Goal: Task Accomplishment & Management: Complete application form

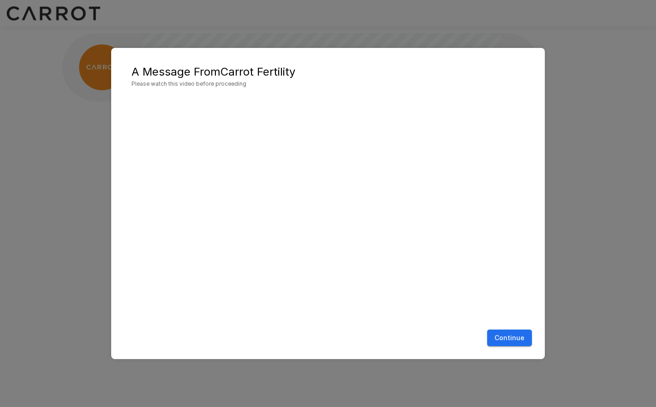
click at [503, 343] on button "Continue" at bounding box center [509, 338] width 45 height 17
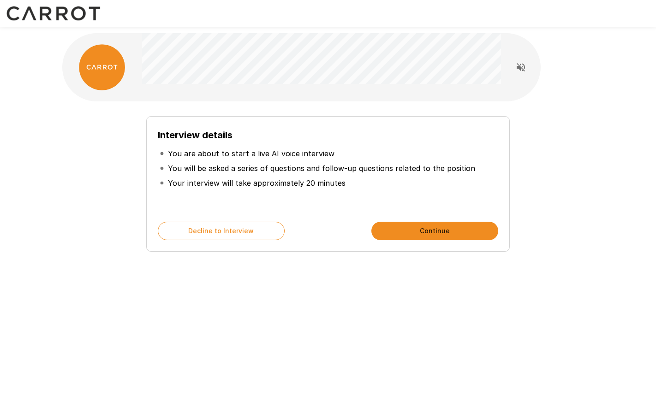
click at [427, 232] on button "Continue" at bounding box center [434, 231] width 127 height 18
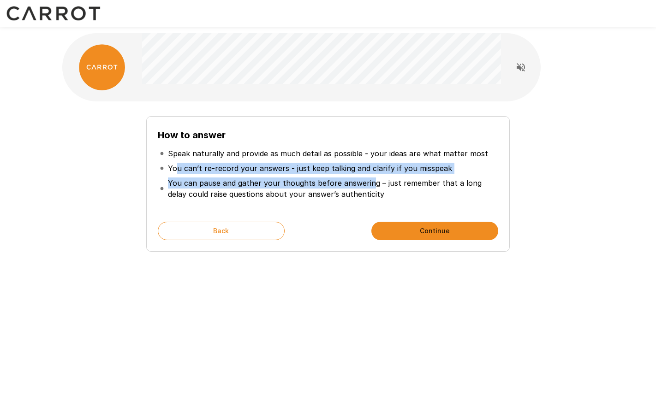
drag, startPoint x: 368, startPoint y: 188, endPoint x: 178, endPoint y: 164, distance: 191.5
click at [178, 164] on ul "Speak naturally and provide as much detail as possible - your ideas are what ma…" at bounding box center [328, 174] width 340 height 63
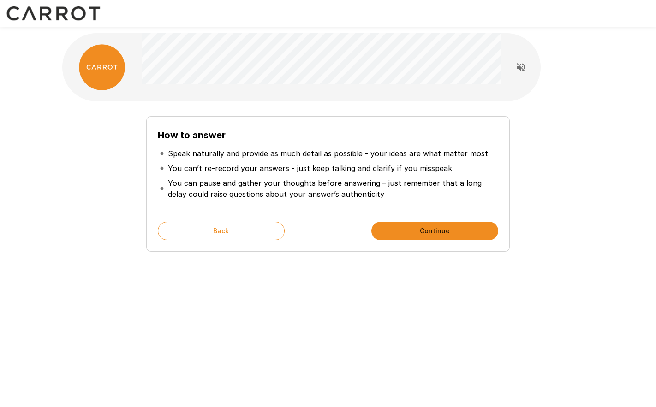
click at [181, 152] on p "Speak naturally and provide as much detail as possible - your ideas are what ma…" at bounding box center [328, 153] width 320 height 11
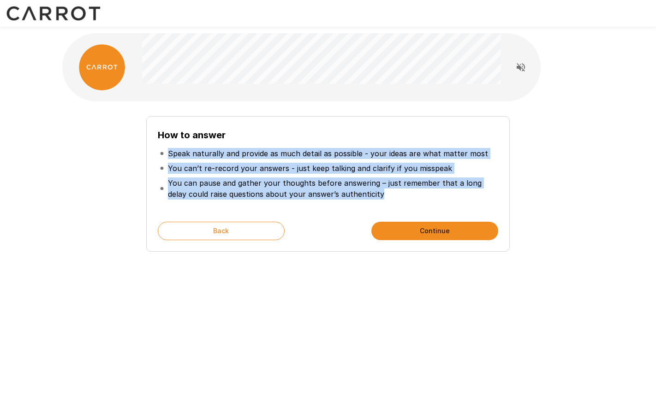
drag, startPoint x: 181, startPoint y: 152, endPoint x: 330, endPoint y: 196, distance: 155.9
click at [330, 196] on ul "Speak naturally and provide as much detail as possible - your ideas are what ma…" at bounding box center [328, 174] width 340 height 63
click at [330, 196] on p "You can pause and gather your thoughts before answering – just remember that a …" at bounding box center [332, 189] width 328 height 22
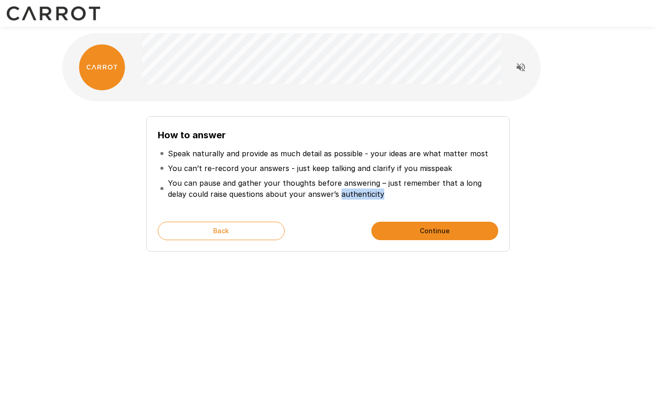
click at [330, 196] on p "You can pause and gather your thoughts before answering – just remember that a …" at bounding box center [332, 189] width 328 height 22
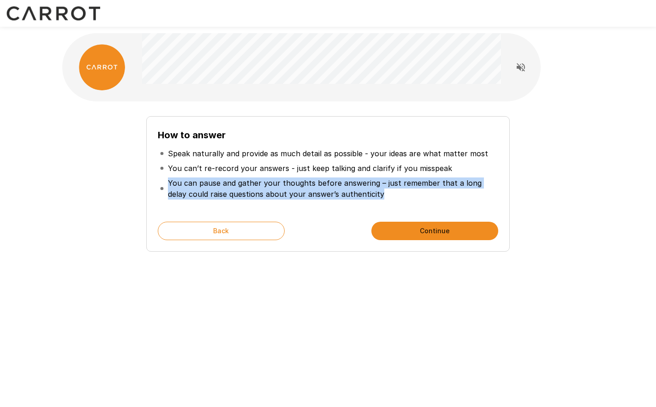
click at [330, 196] on p "You can pause and gather your thoughts before answering – just remember that a …" at bounding box center [332, 189] width 328 height 22
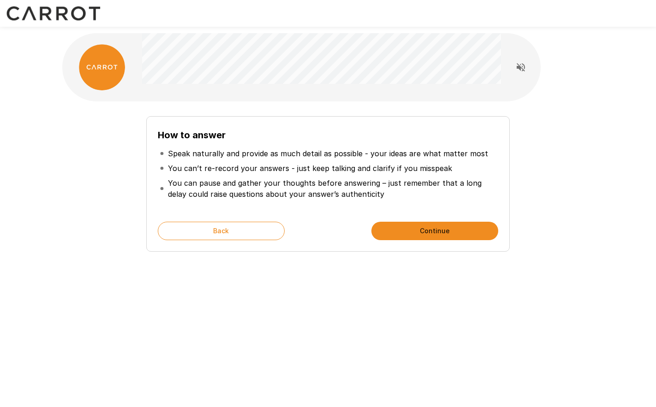
click at [426, 229] on button "Continue" at bounding box center [434, 231] width 127 height 18
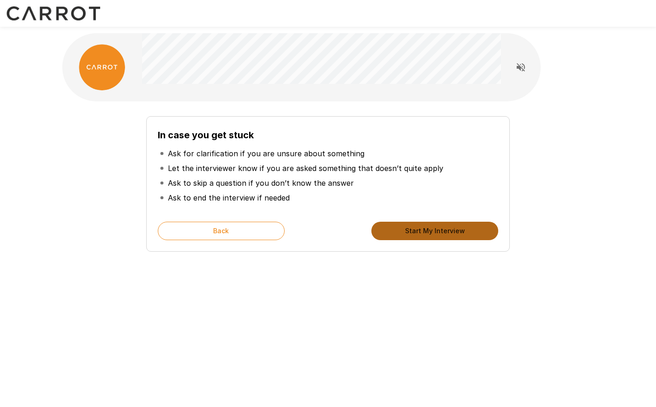
click at [426, 229] on button "Start My Interview" at bounding box center [434, 231] width 127 height 18
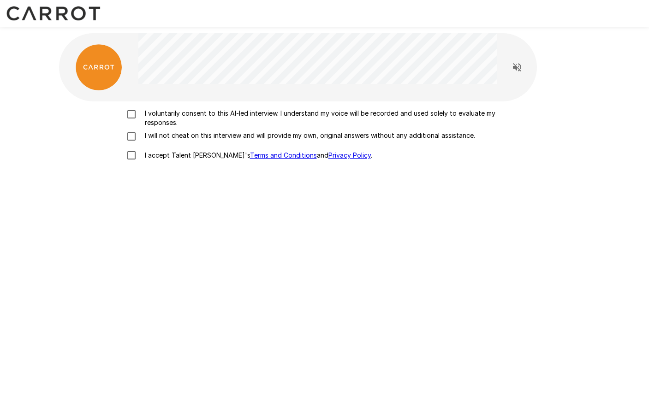
click at [226, 113] on p "I voluntarily consent to this AI-led interview. I understand my voice will be r…" at bounding box center [334, 118] width 387 height 18
click at [200, 139] on p "I will not cheat on this interview and will provide my own, original answers wi…" at bounding box center [308, 135] width 334 height 9
click at [185, 153] on p "I accept Talent Llama's Terms and Conditions and Privacy Policy ." at bounding box center [256, 155] width 231 height 9
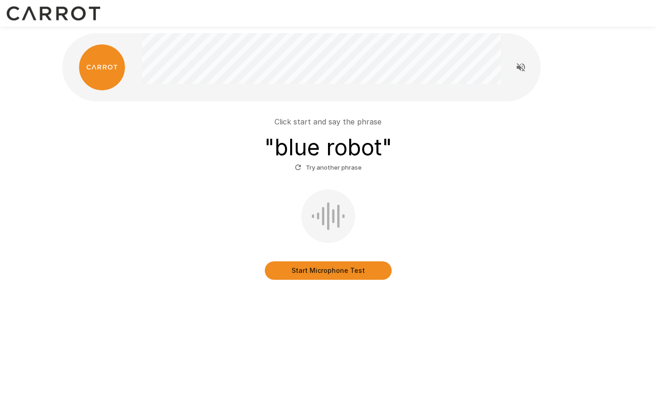
click at [313, 272] on button "Start Microphone Test" at bounding box center [328, 271] width 127 height 18
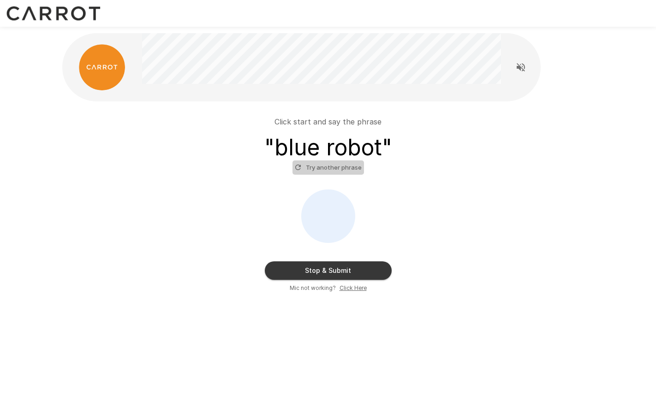
click at [330, 172] on button "Try another phrase" at bounding box center [327, 168] width 71 height 14
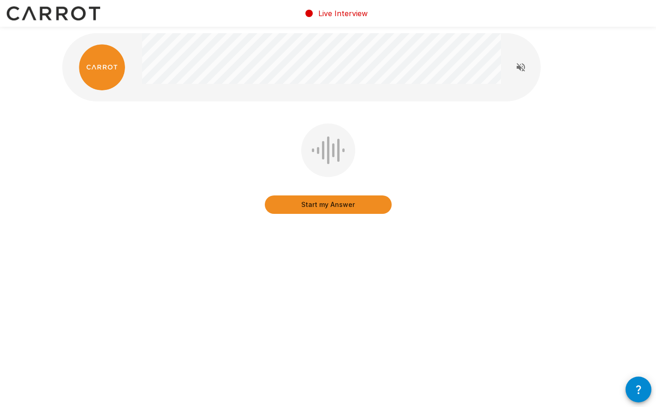
click at [452, 155] on div "Start my Answer" at bounding box center [327, 176] width 531 height 104
click at [625, 389] on div "Live Interview Start my Answer" at bounding box center [328, 203] width 656 height 407
click at [636, 389] on icon "button" at bounding box center [638, 389] width 11 height 11
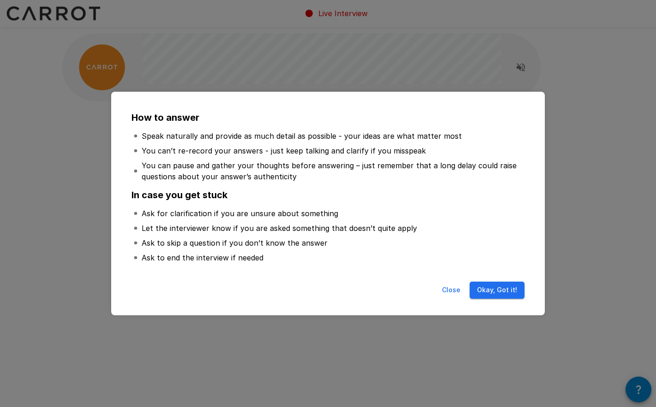
click at [504, 290] on button "Okay, Got it!" at bounding box center [497, 290] width 55 height 17
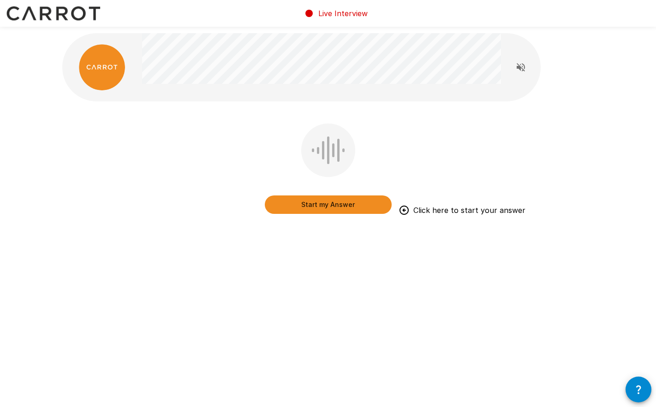
click at [325, 158] on div at bounding box center [328, 151] width 54 height 54
click at [326, 203] on button "Start my Answer" at bounding box center [328, 205] width 127 height 18
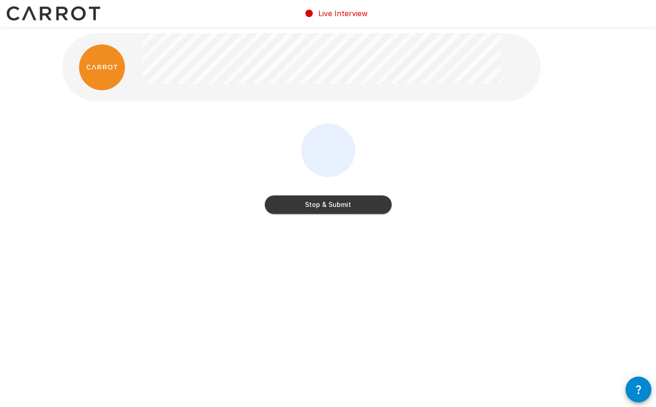
click at [328, 207] on button "Stop & Submit" at bounding box center [328, 205] width 127 height 18
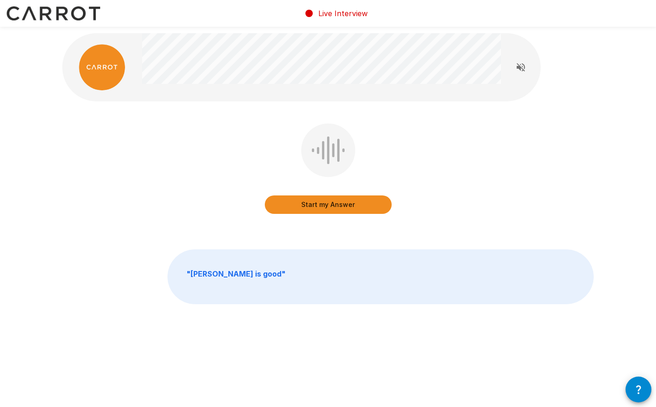
click at [331, 206] on button "Start my Answer" at bounding box center [328, 205] width 127 height 18
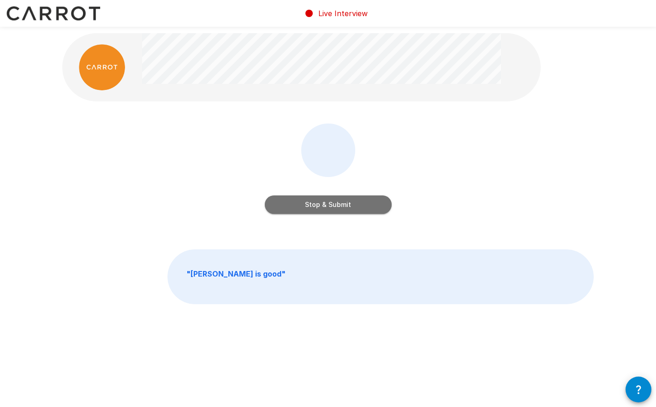
click at [337, 204] on button "Stop & Submit" at bounding box center [328, 205] width 127 height 18
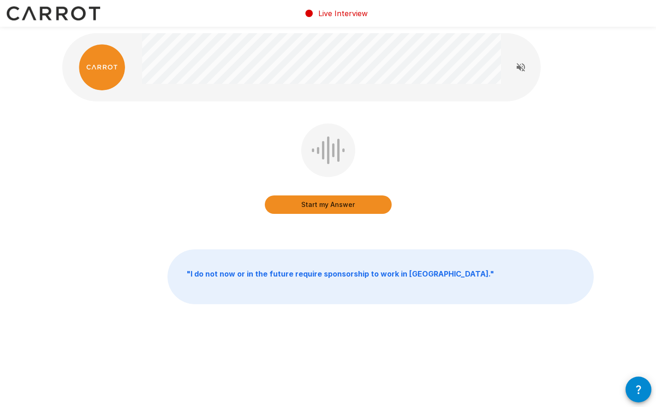
click at [333, 205] on button "Start my Answer" at bounding box center [328, 205] width 127 height 18
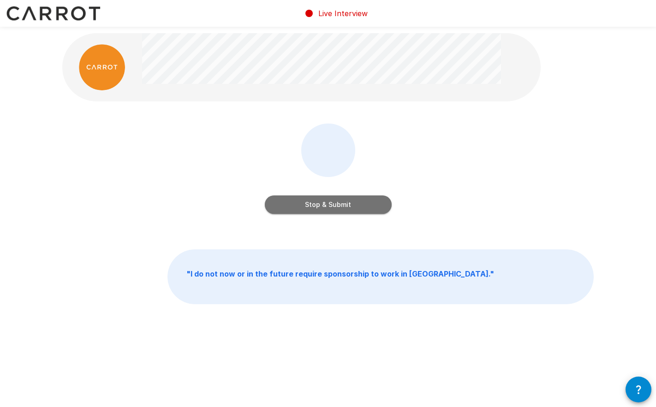
click at [350, 210] on button "Stop & Submit" at bounding box center [328, 205] width 127 height 18
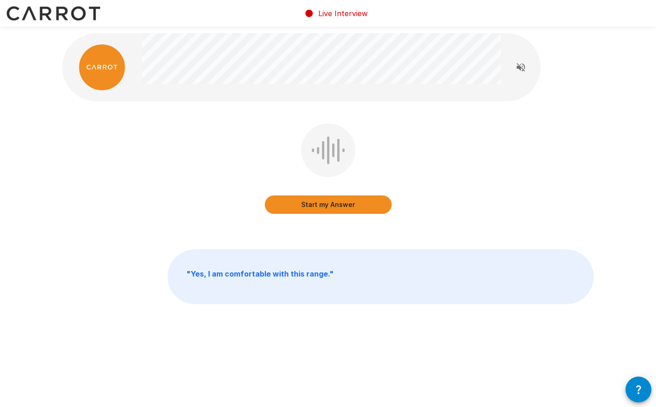
click at [316, 207] on button "Start my Answer" at bounding box center [328, 205] width 127 height 18
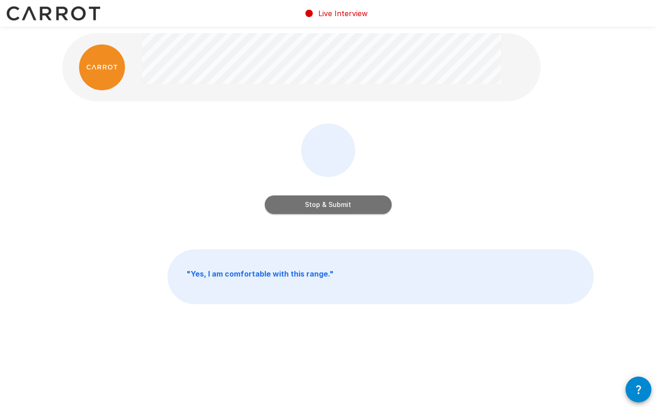
click at [347, 206] on button "Stop & Submit" at bounding box center [328, 205] width 127 height 18
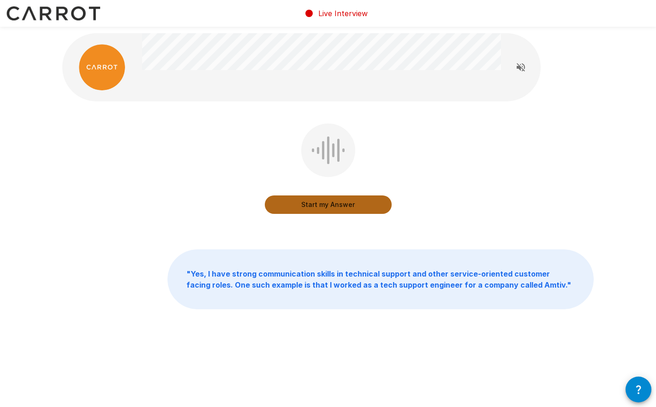
click at [326, 203] on button "Start my Answer" at bounding box center [328, 205] width 127 height 18
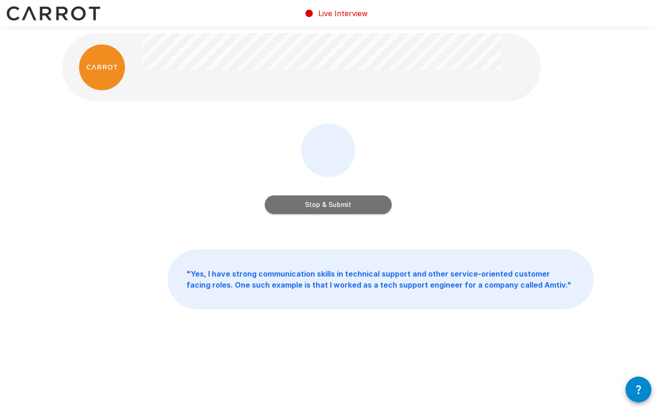
click at [361, 205] on button "Stop & Submit" at bounding box center [328, 205] width 127 height 18
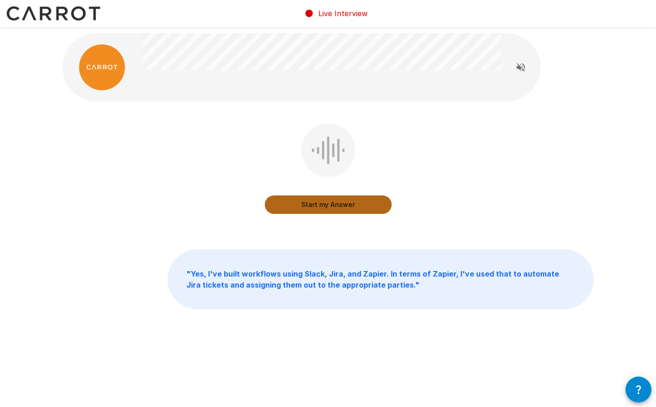
click at [338, 197] on button "Start my Answer" at bounding box center [328, 205] width 127 height 18
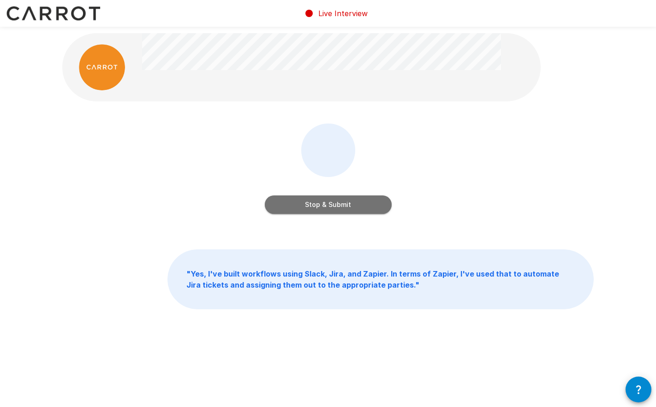
click at [342, 204] on button "Stop & Submit" at bounding box center [328, 205] width 127 height 18
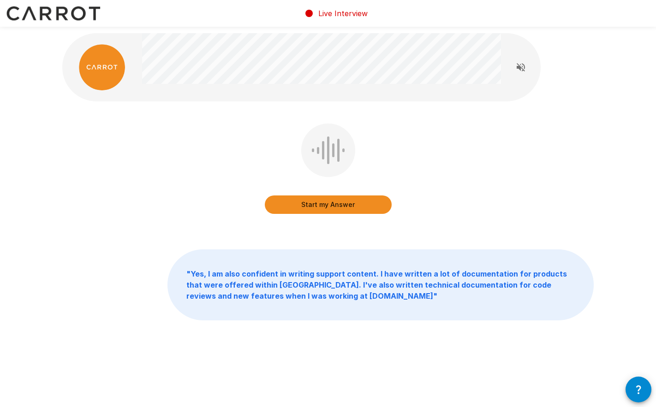
click at [349, 210] on button "Start my Answer" at bounding box center [328, 205] width 127 height 18
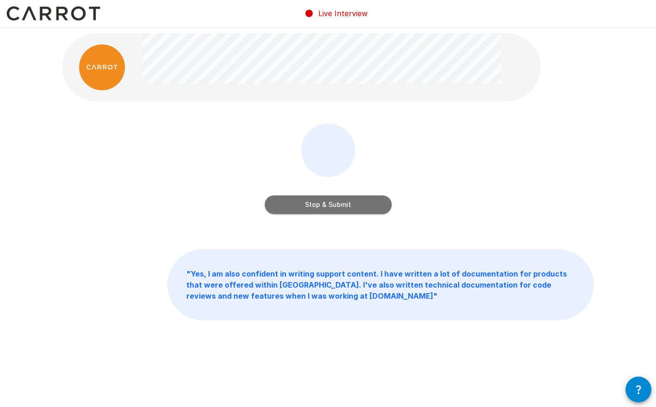
click at [350, 199] on button "Stop & Submit" at bounding box center [328, 205] width 127 height 18
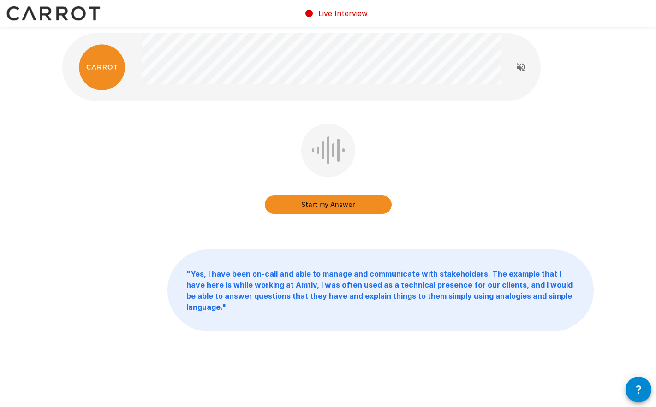
click at [335, 206] on button "Start my Answer" at bounding box center [328, 205] width 127 height 18
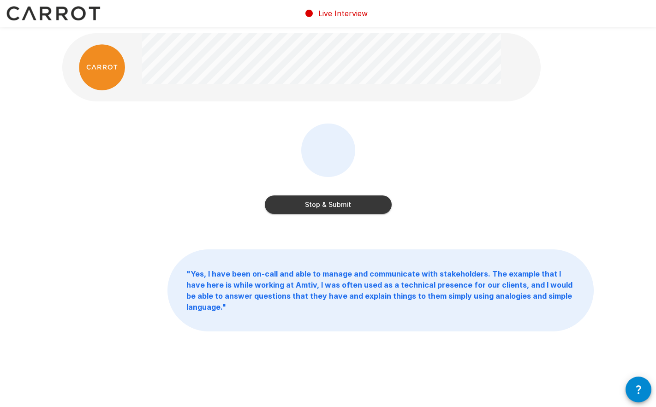
click at [350, 208] on button "Stop & Submit" at bounding box center [328, 205] width 127 height 18
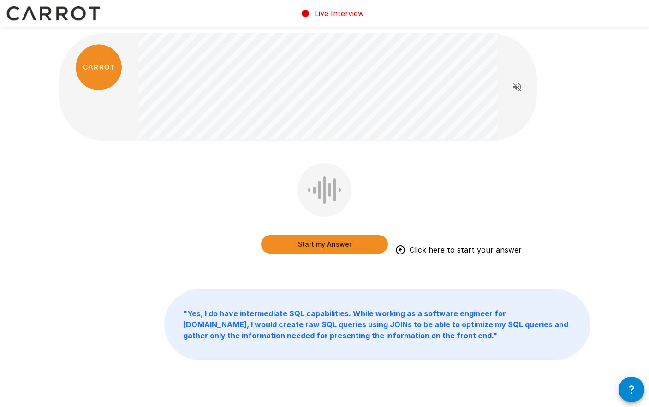
click at [312, 244] on button "Start my Answer" at bounding box center [324, 244] width 127 height 18
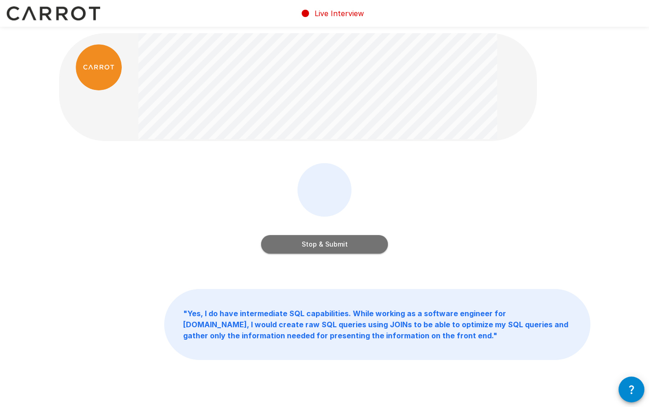
click at [336, 245] on button "Stop & Submit" at bounding box center [324, 244] width 127 height 18
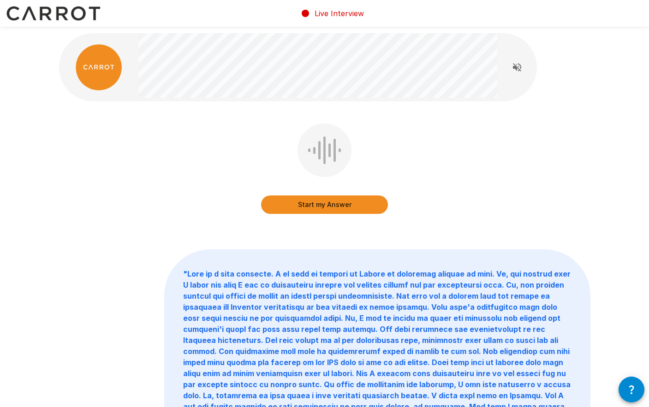
click at [334, 210] on button "Start my Answer" at bounding box center [324, 205] width 127 height 18
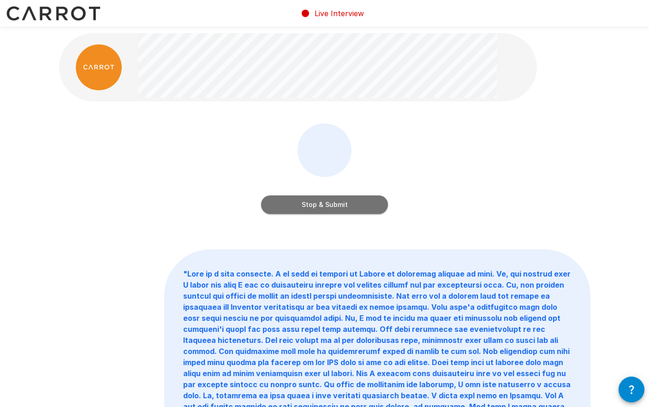
click at [310, 206] on button "Stop & Submit" at bounding box center [324, 205] width 127 height 18
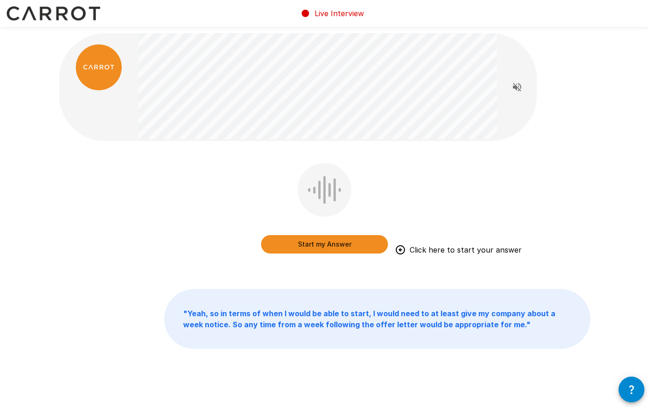
click at [314, 245] on button "Start my Answer" at bounding box center [324, 244] width 127 height 18
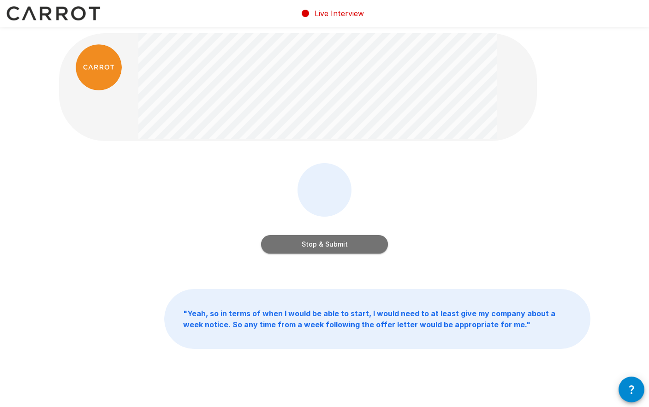
click at [342, 248] on button "Stop & Submit" at bounding box center [324, 244] width 127 height 18
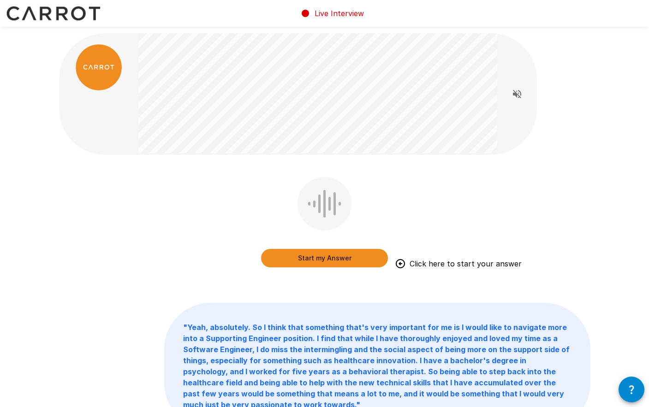
click at [330, 256] on button "Start my Answer" at bounding box center [324, 258] width 127 height 18
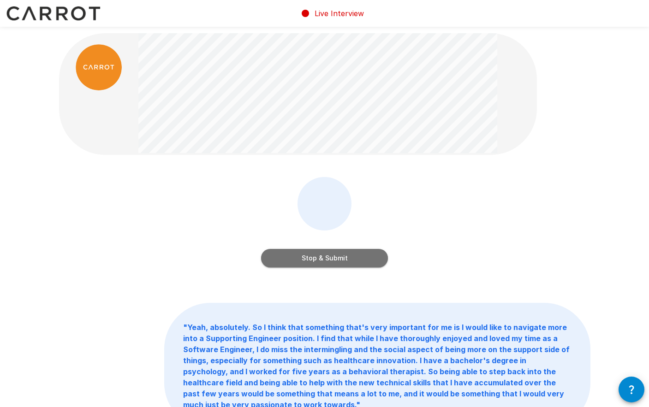
click at [299, 256] on button "Stop & Submit" at bounding box center [324, 258] width 127 height 18
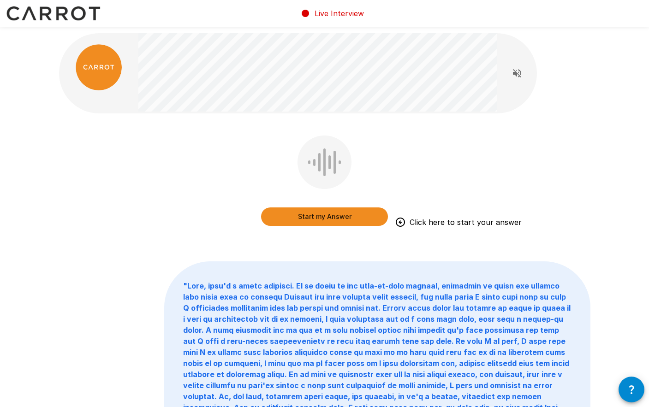
click at [320, 213] on button "Start my Answer" at bounding box center [324, 217] width 127 height 18
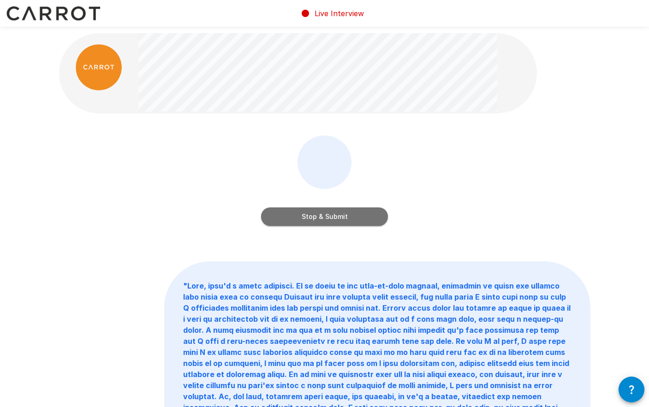
click at [333, 220] on button "Stop & Submit" at bounding box center [324, 217] width 127 height 18
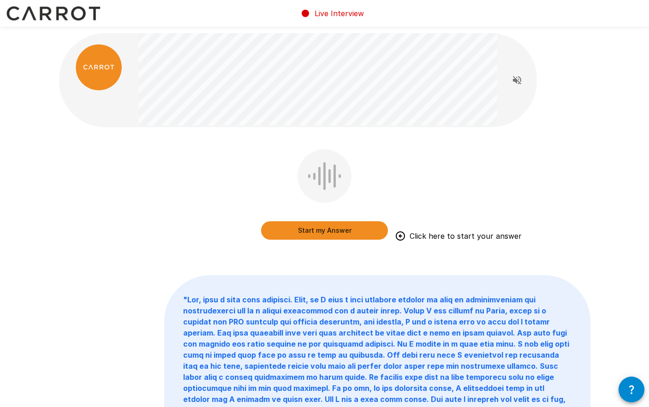
click at [326, 224] on button "Start my Answer" at bounding box center [324, 230] width 127 height 18
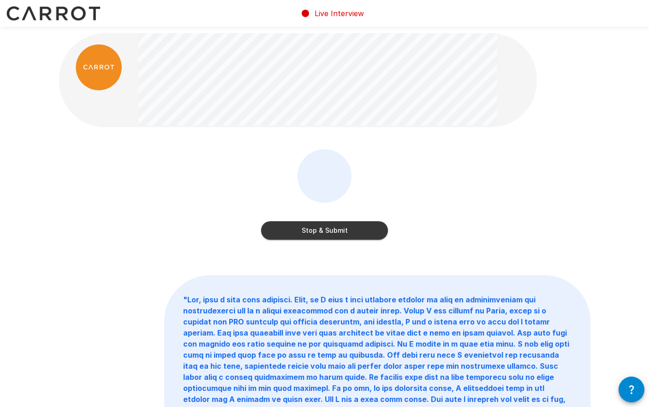
click at [339, 227] on button "Stop & Submit" at bounding box center [324, 230] width 127 height 18
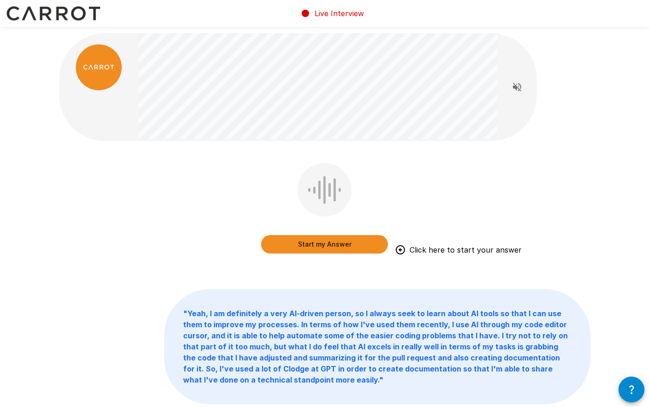
click at [315, 250] on button "Start my Answer" at bounding box center [324, 244] width 127 height 18
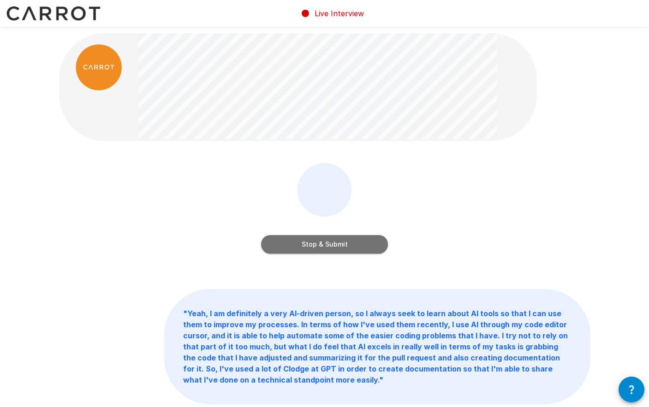
click at [329, 247] on button "Stop & Submit" at bounding box center [324, 244] width 127 height 18
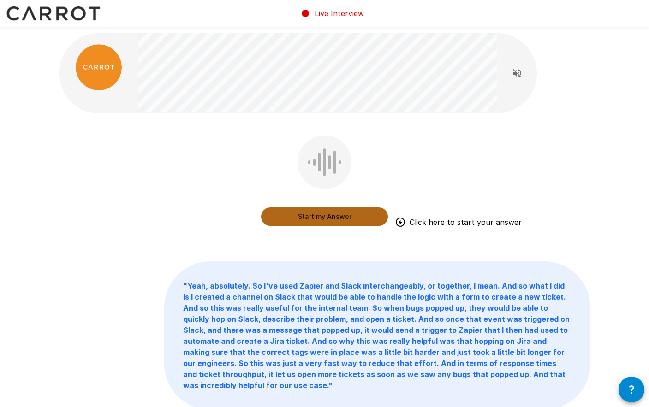
click at [347, 214] on button "Start my Answer" at bounding box center [324, 217] width 127 height 18
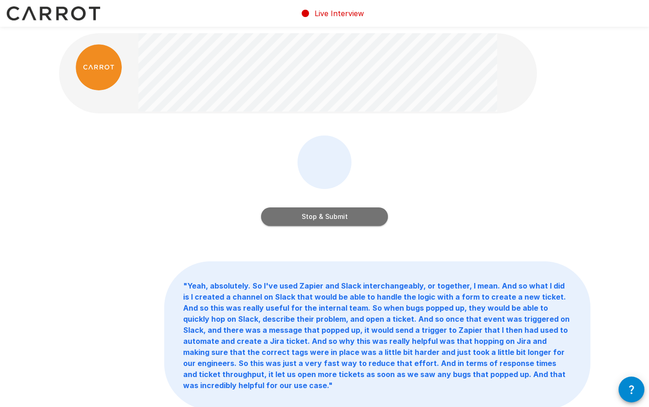
click at [318, 220] on button "Stop & Submit" at bounding box center [324, 217] width 127 height 18
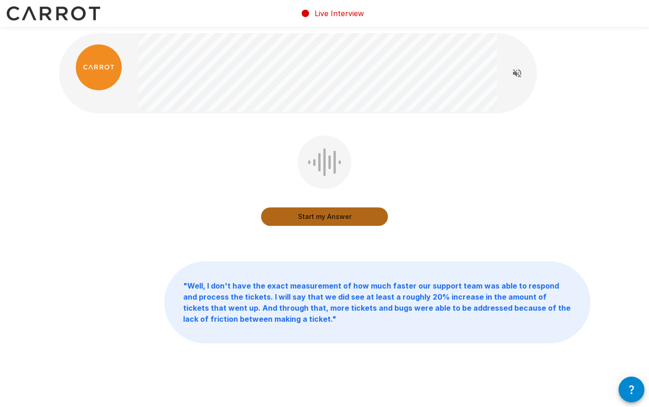
click at [348, 220] on button "Start my Answer" at bounding box center [324, 217] width 127 height 18
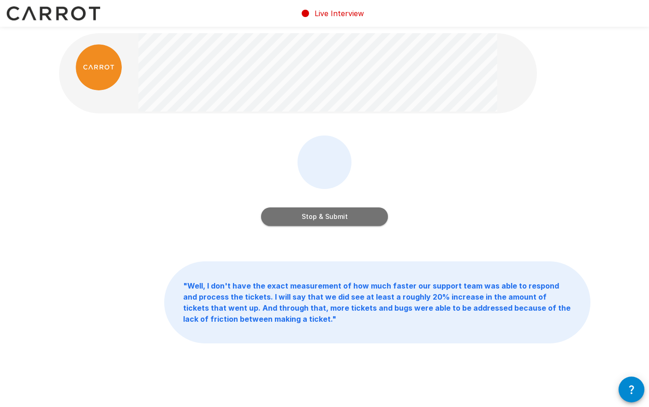
click at [359, 215] on button "Stop & Submit" at bounding box center [324, 217] width 127 height 18
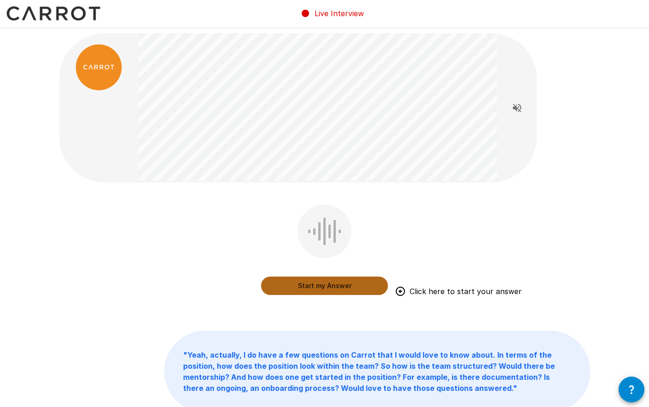
click at [306, 287] on button "Start my Answer" at bounding box center [324, 286] width 127 height 18
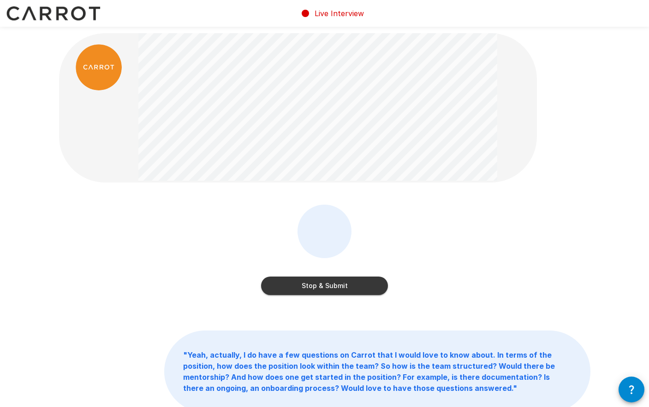
click at [325, 284] on button "Stop & Submit" at bounding box center [324, 286] width 127 height 18
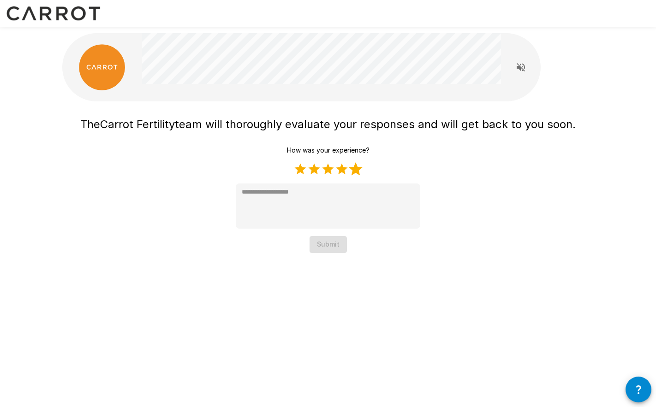
click at [354, 172] on label "5 Stars" at bounding box center [356, 169] width 14 height 14
type textarea "*"
click at [336, 251] on button "Submit" at bounding box center [327, 244] width 37 height 17
